Goal: Task Accomplishment & Management: Manage account settings

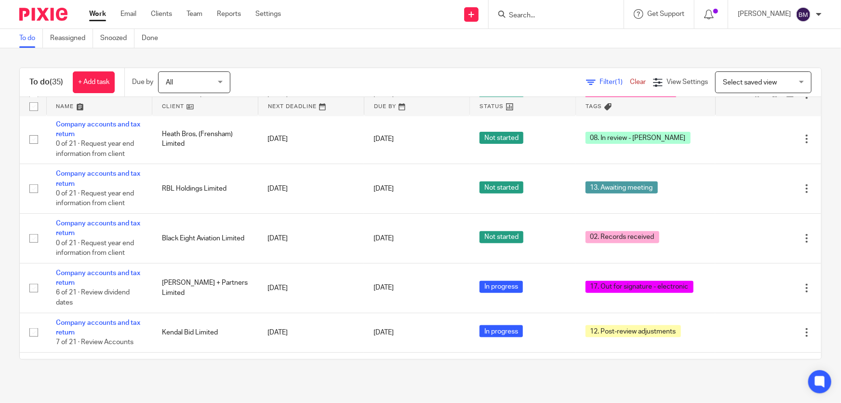
scroll to position [335, 0]
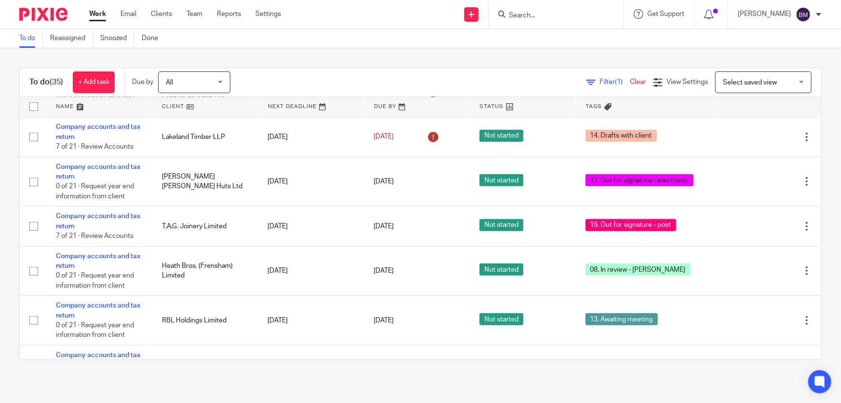
click at [555, 17] on input "Search" at bounding box center [551, 16] width 87 height 9
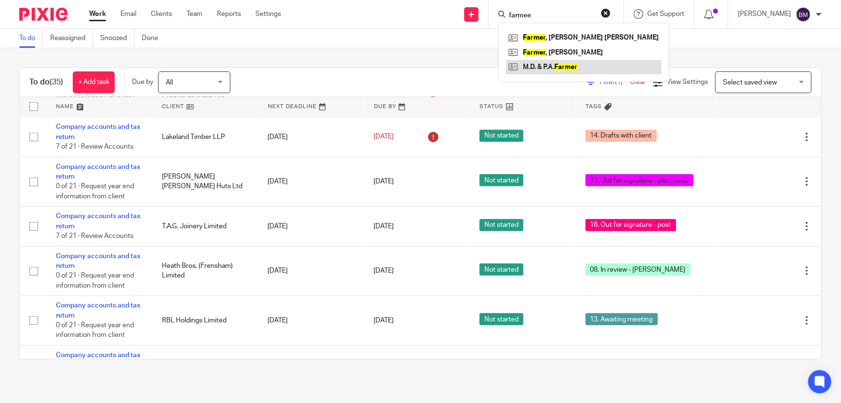
type input "farmee"
click at [582, 69] on link at bounding box center [584, 67] width 156 height 14
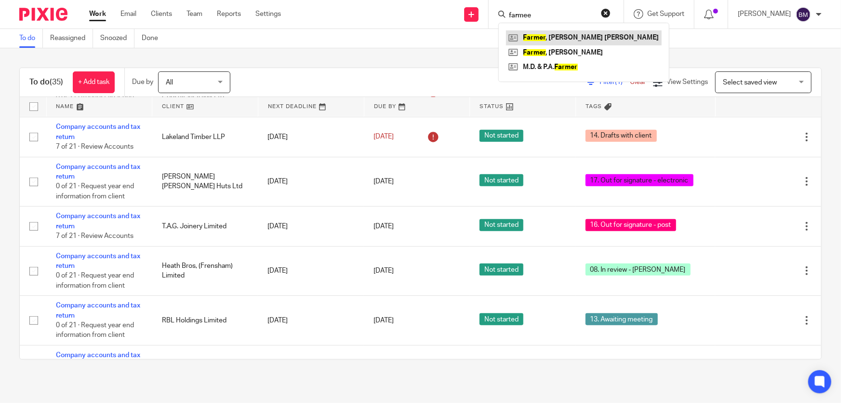
click at [579, 39] on link at bounding box center [584, 37] width 156 height 14
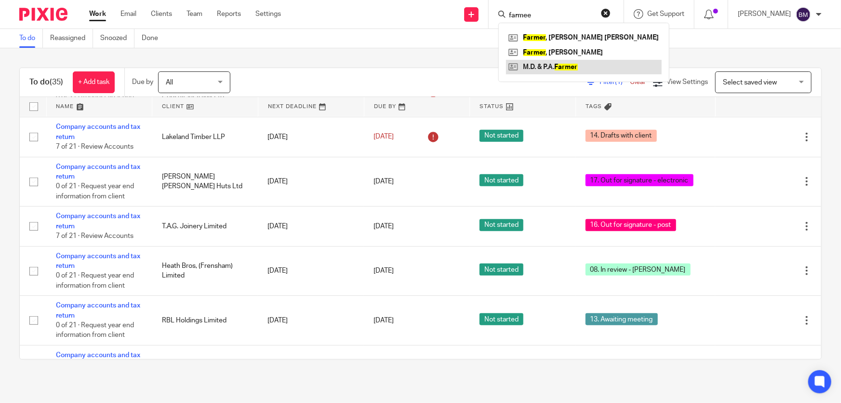
click at [583, 60] on link at bounding box center [584, 67] width 156 height 14
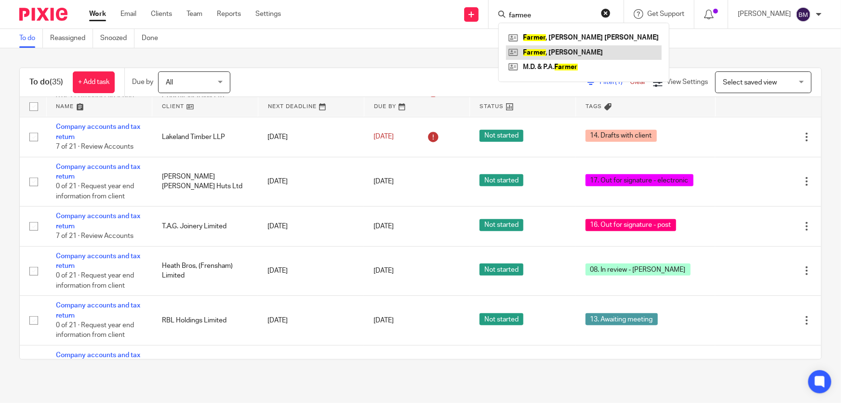
click at [583, 54] on link at bounding box center [584, 52] width 156 height 14
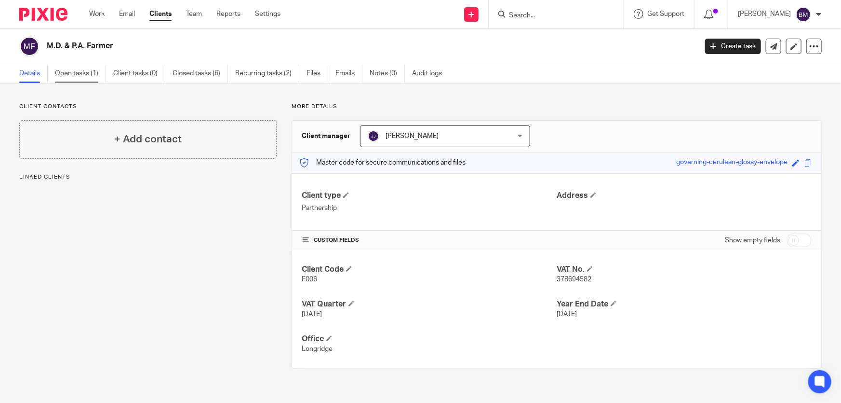
click at [91, 76] on link "Open tasks (1)" at bounding box center [80, 73] width 51 height 19
click at [87, 73] on link "Open tasks (1)" at bounding box center [80, 73] width 51 height 19
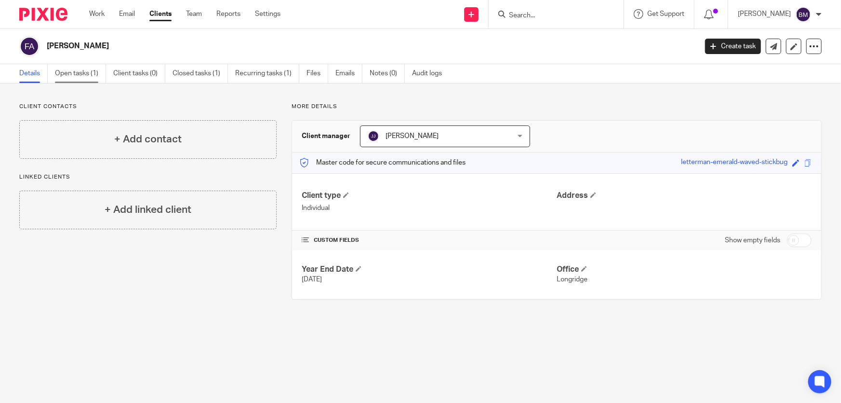
click at [82, 76] on link "Open tasks (1)" at bounding box center [80, 73] width 51 height 19
click at [78, 74] on link "Open tasks (1)" at bounding box center [80, 73] width 51 height 19
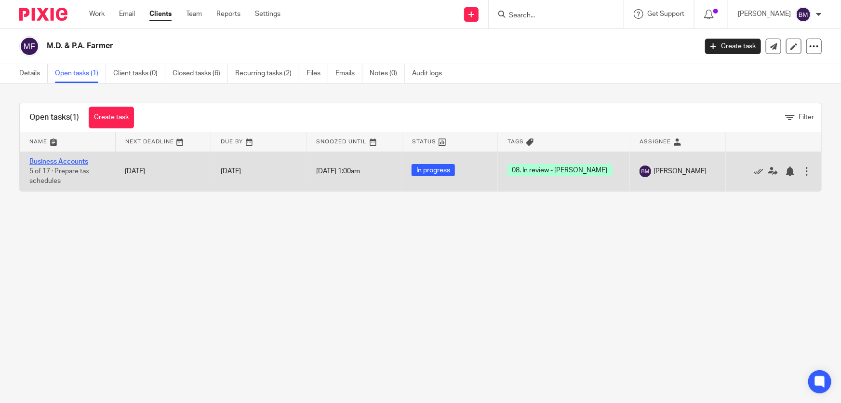
click at [60, 163] on link "Business Accounts" at bounding box center [58, 161] width 59 height 7
click at [60, 162] on link "Business Accounts" at bounding box center [58, 161] width 59 height 7
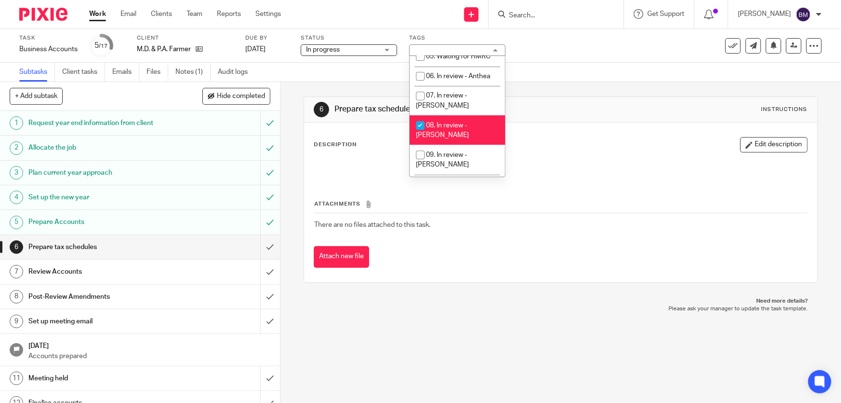
click at [444, 115] on li "08. In review - Ben" at bounding box center [457, 129] width 95 height 29
checkbox input "false"
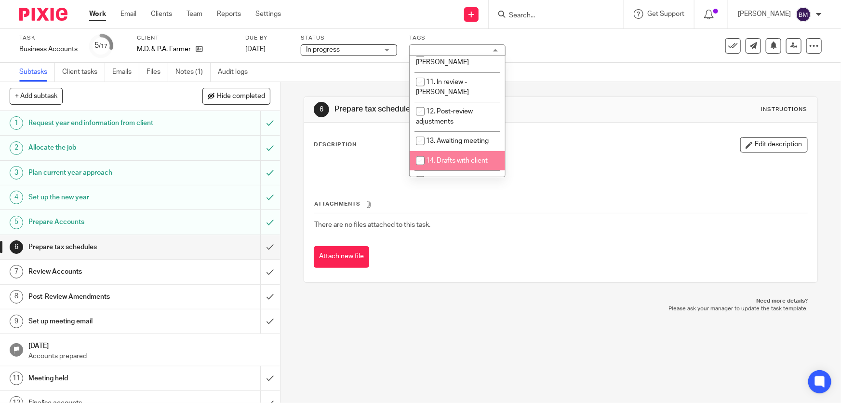
scroll to position [307, 0]
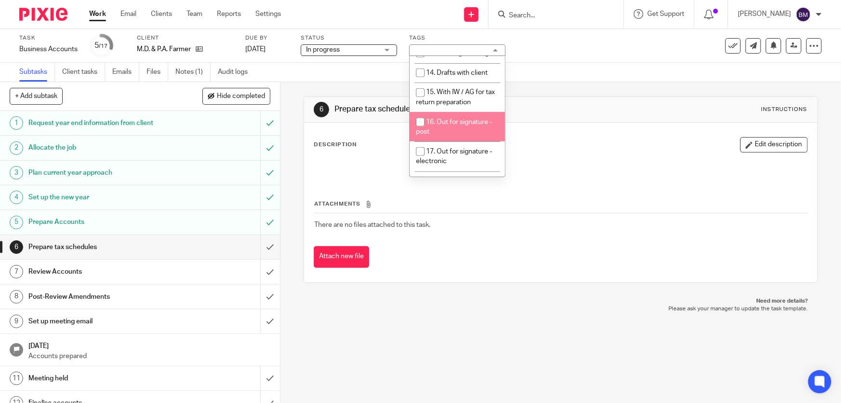
click at [448, 112] on li "16. Out for signature - post" at bounding box center [457, 126] width 95 height 29
checkbox input "true"
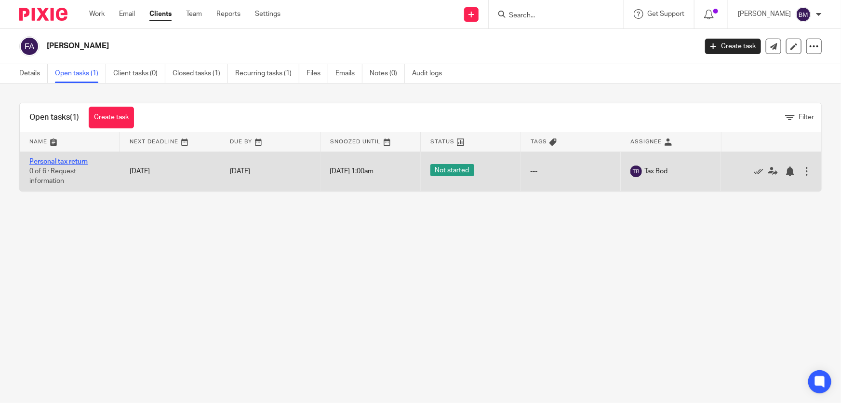
click at [69, 161] on link "Personal tax return" at bounding box center [58, 161] width 58 height 7
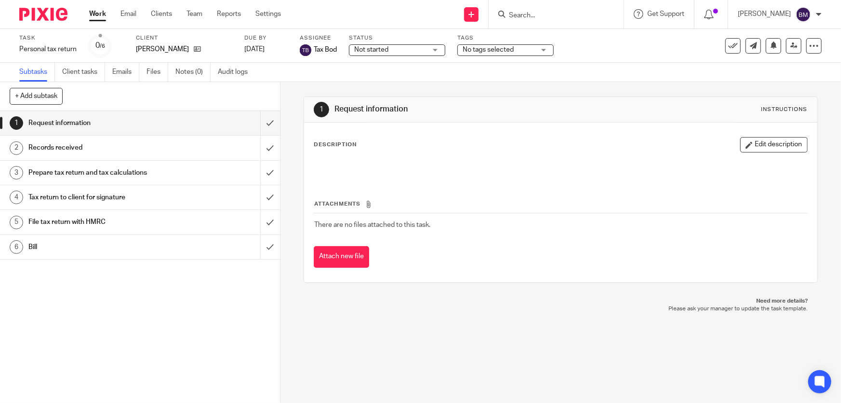
click at [520, 48] on span "No tags selected" at bounding box center [499, 50] width 72 height 10
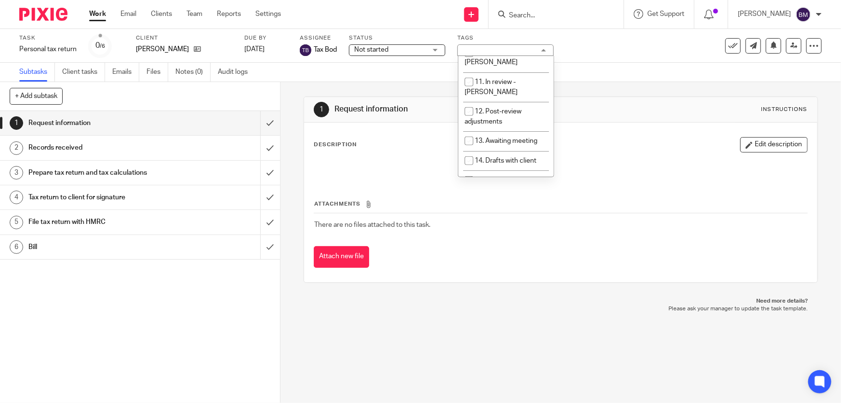
scroll to position [263, 0]
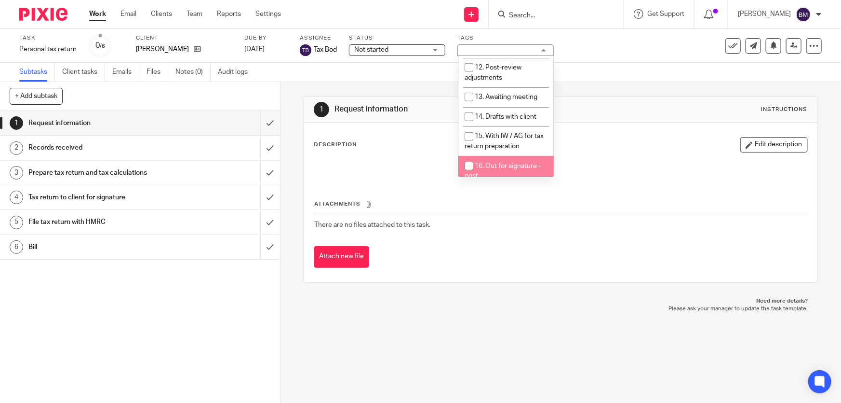
click at [491, 156] on li "16. Out for signature - post" at bounding box center [505, 170] width 95 height 29
checkbox input "true"
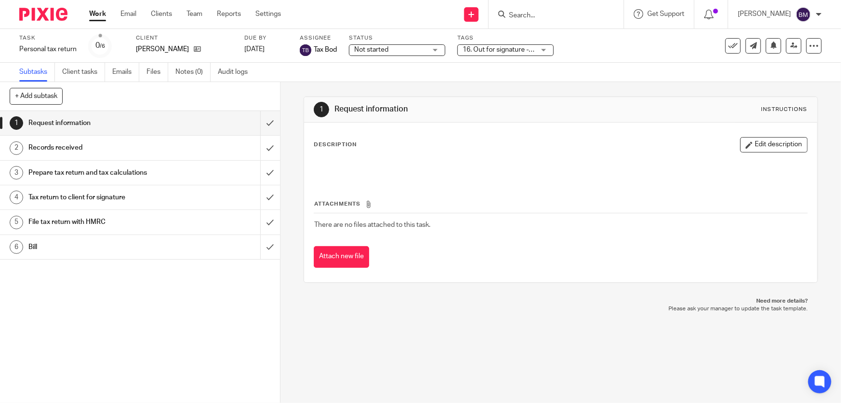
click at [619, 54] on div "Task Personal tax return Save Personal tax return 0 /6 Client Farmer, Paula Ann…" at bounding box center [353, 45] width 669 height 23
click at [786, 43] on link at bounding box center [793, 45] width 15 height 15
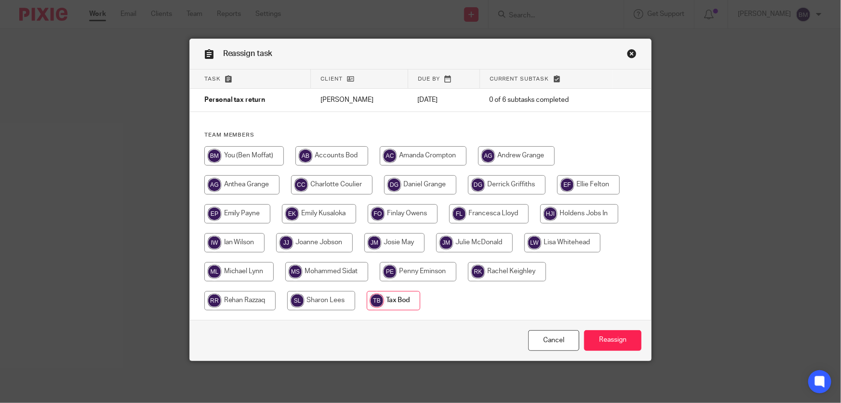
click at [268, 153] on input "radio" at bounding box center [244, 155] width 80 height 19
radio input "true"
click at [607, 337] on input "Reassign" at bounding box center [612, 340] width 57 height 21
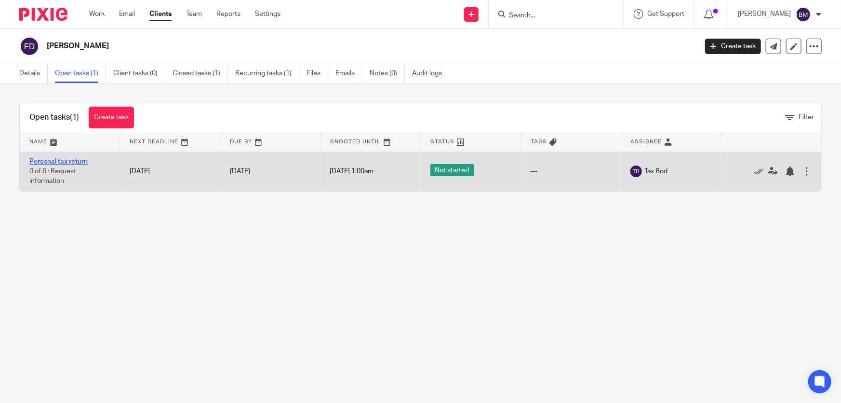
click at [82, 161] on link "Personal tax return" at bounding box center [58, 161] width 58 height 7
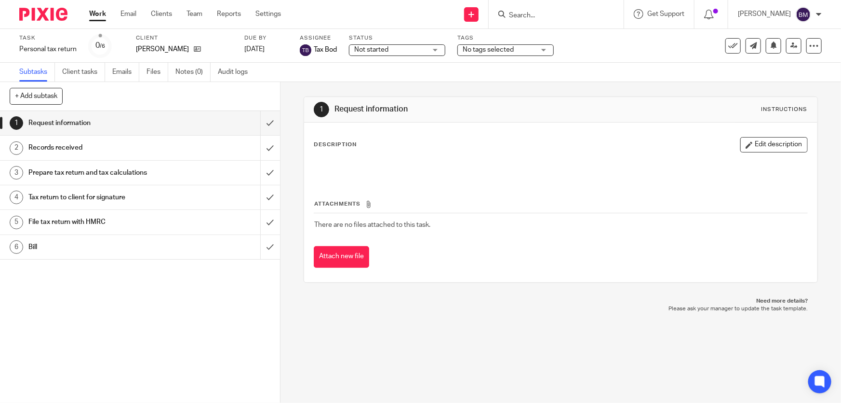
click at [522, 53] on span "No tags selected" at bounding box center [499, 50] width 72 height 10
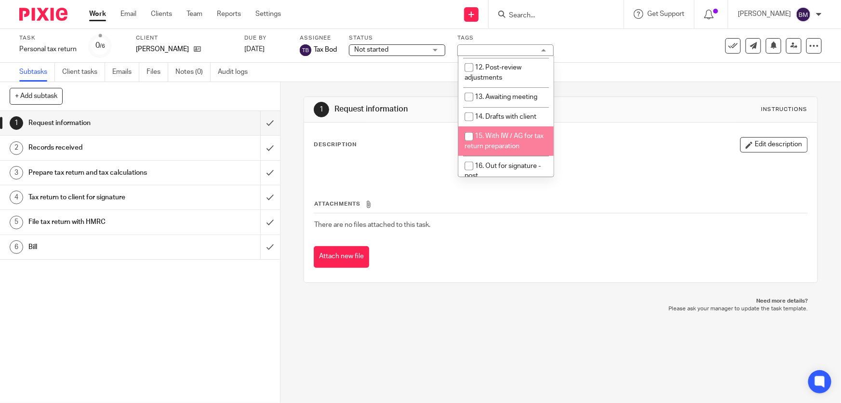
scroll to position [307, 0]
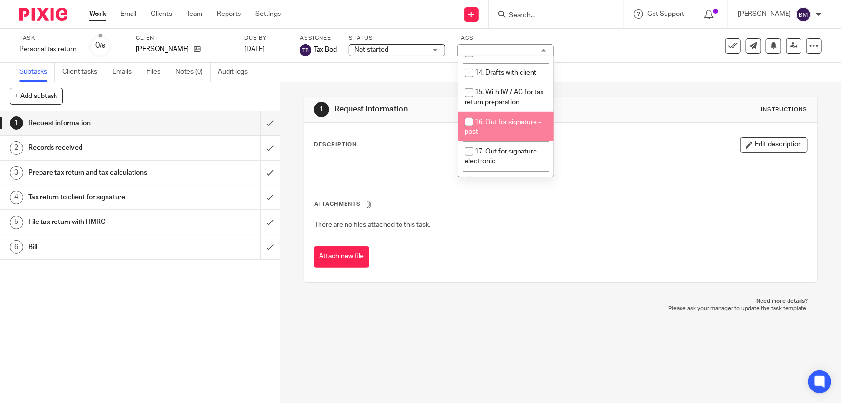
click at [497, 112] on li "16. Out for signature - post" at bounding box center [505, 126] width 95 height 29
checkbox input "true"
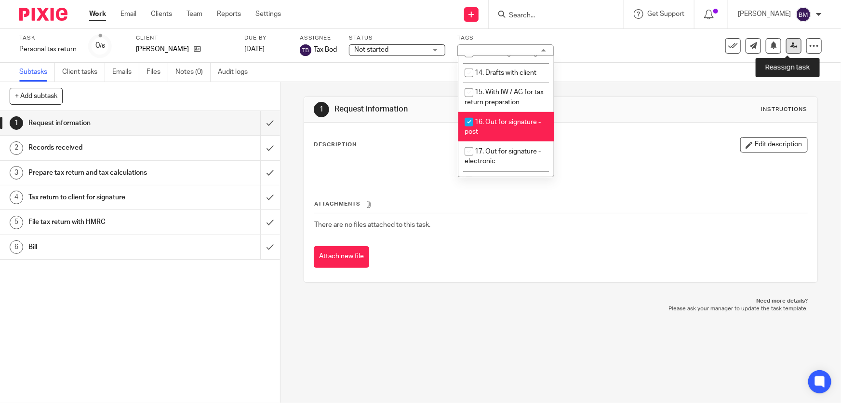
click at [791, 45] on icon at bounding box center [794, 45] width 7 height 7
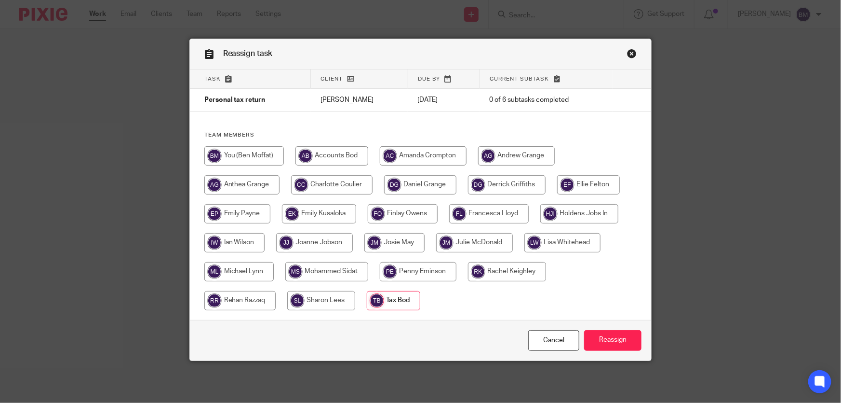
click at [209, 152] on input "radio" at bounding box center [244, 155] width 80 height 19
radio input "true"
click at [597, 340] on input "Reassign" at bounding box center [612, 340] width 57 height 21
